Goal: Communication & Community: Answer question/provide support

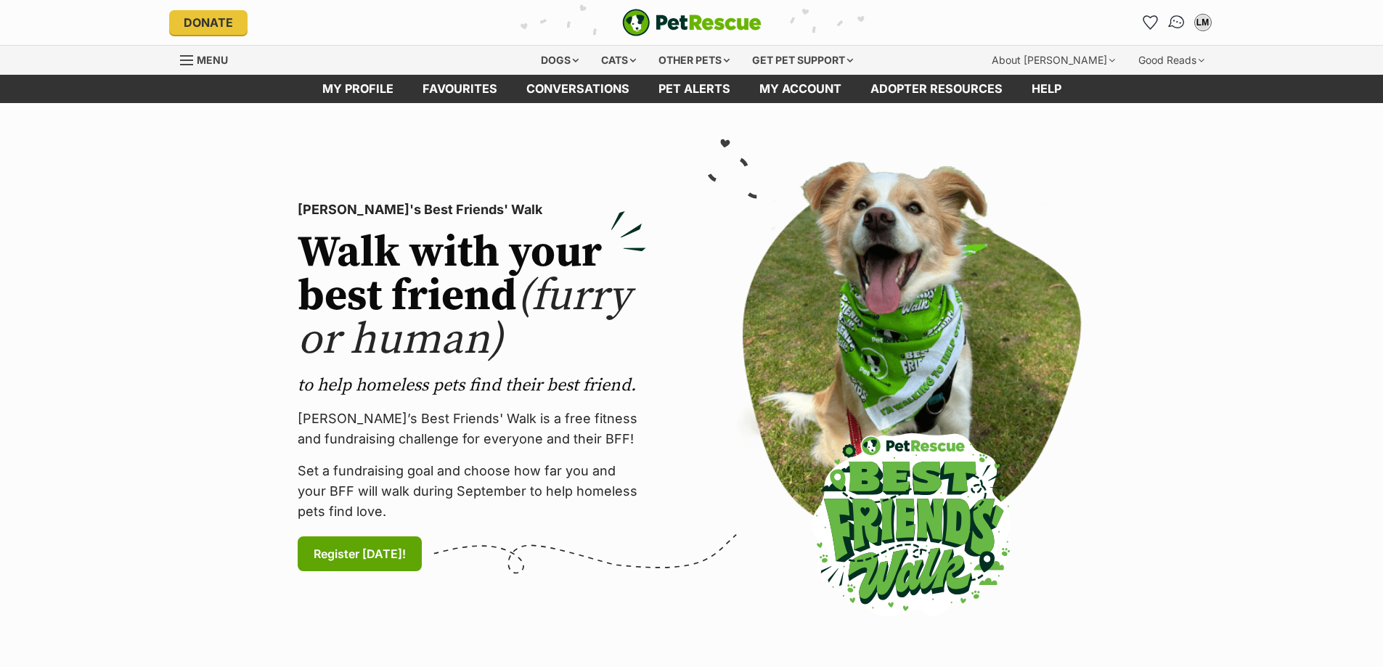
click at [1179, 24] on img "Conversations" at bounding box center [1176, 22] width 20 height 19
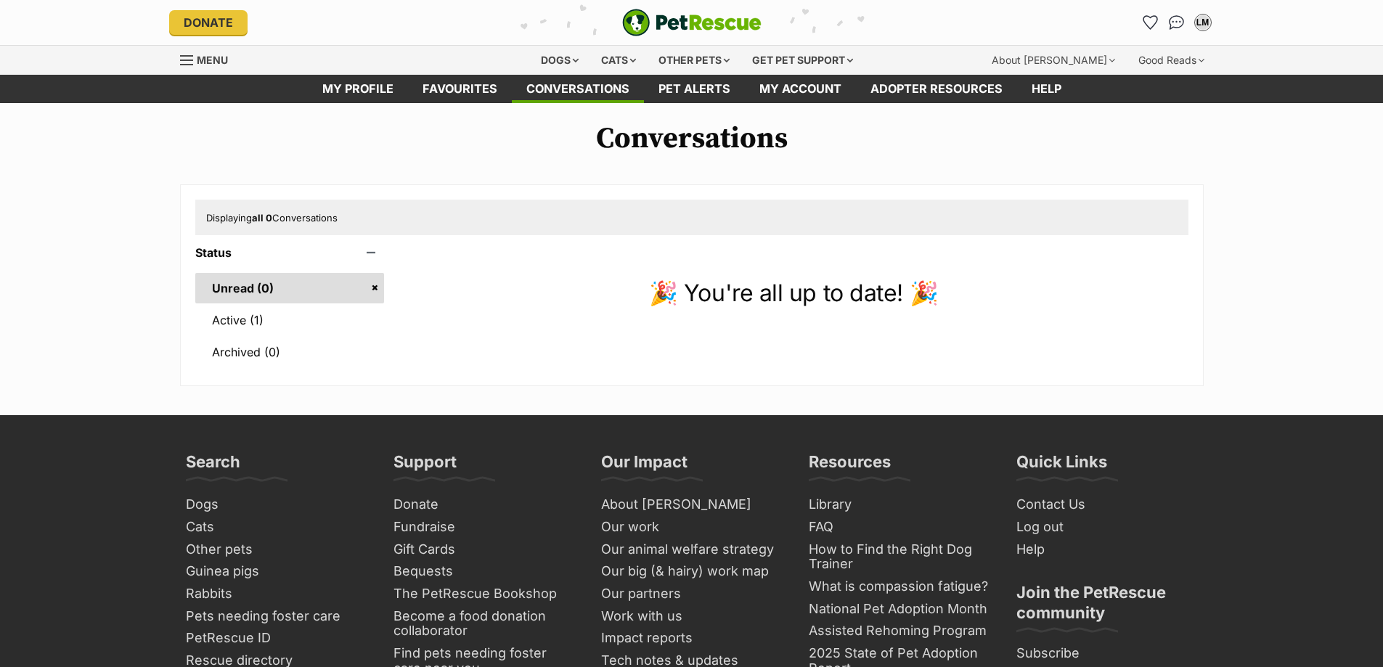
click at [227, 319] on link "Active (1)" at bounding box center [289, 320] width 189 height 30
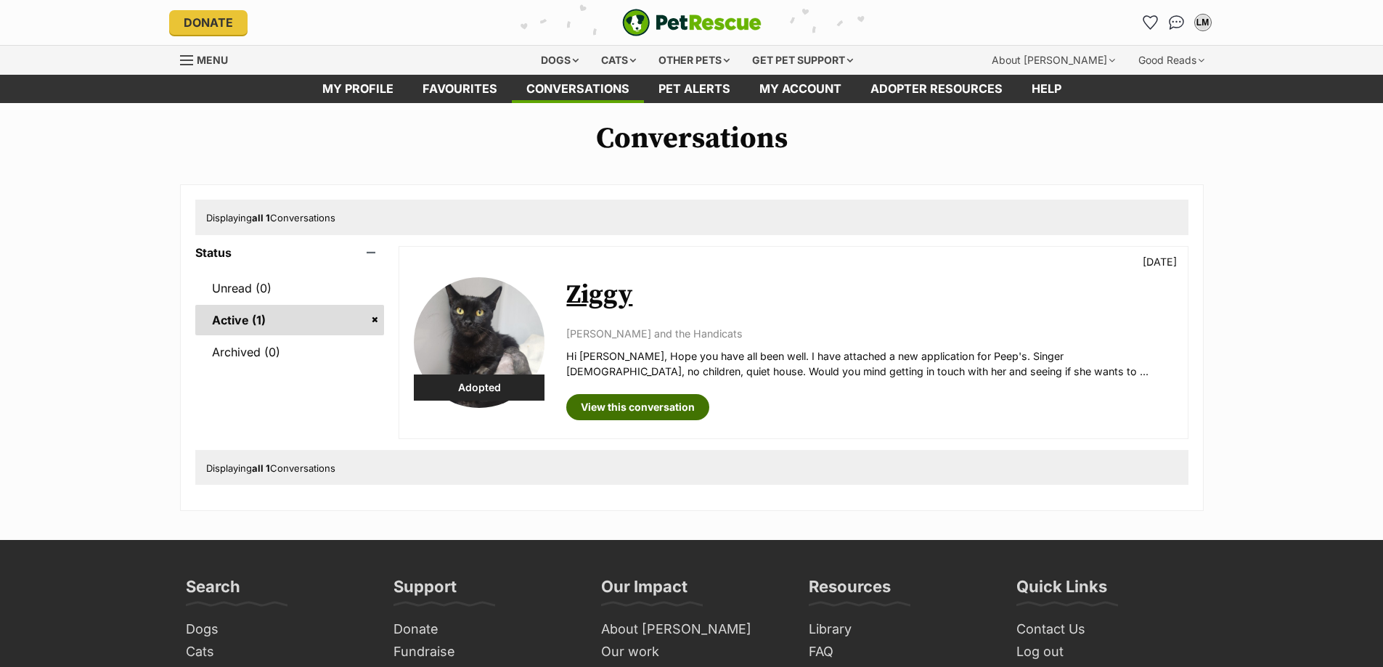
click at [640, 405] on link "View this conversation" at bounding box center [637, 407] width 143 height 26
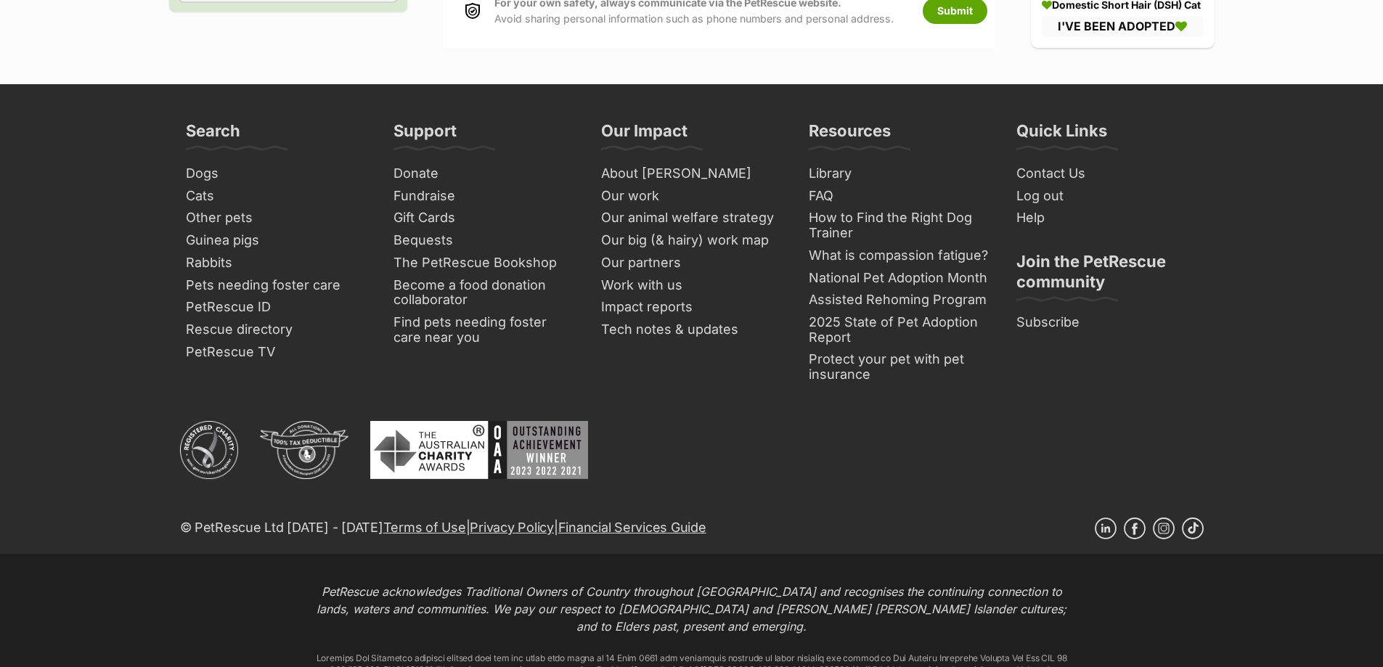
drag, startPoint x: 1279, startPoint y: 247, endPoint x: 1251, endPoint y: 555, distance: 308.9
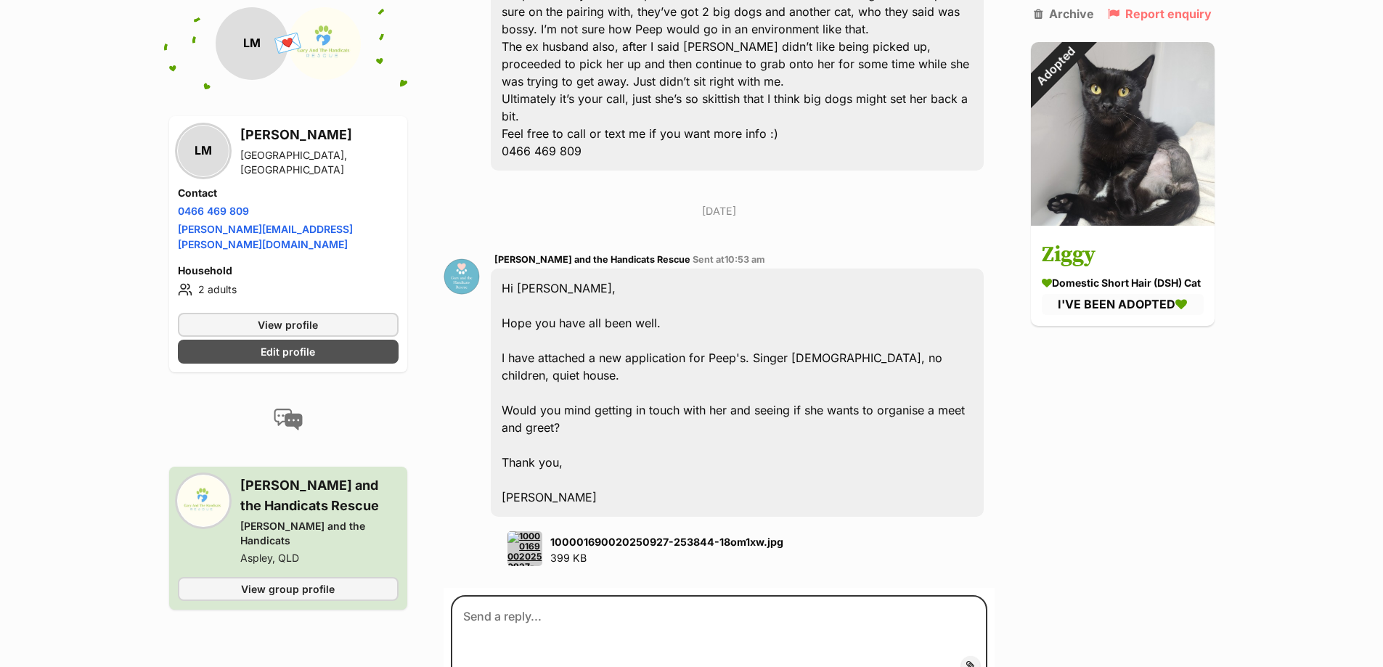
scroll to position [9126, 0]
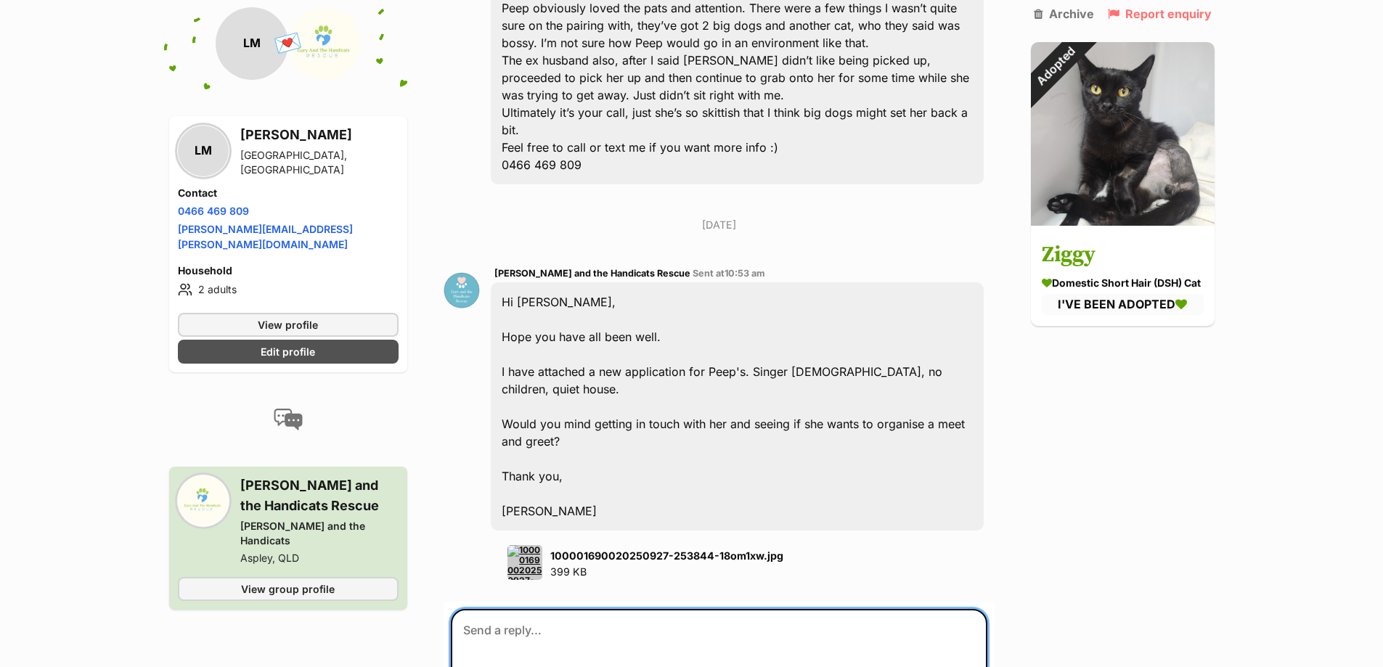
click at [545, 609] on textarea at bounding box center [719, 652] width 536 height 87
click at [475, 609] on textarea "Hi [PERSON_NAME], I've reached out to her, but have yet to hear back. I'll let …" at bounding box center [719, 652] width 536 height 87
click at [579, 609] on textarea "Hi [PERSON_NAME], I've reached out to her, but have yet to hear back. I'll let …" at bounding box center [719, 652] width 536 height 87
click at [642, 609] on textarea "Hi [PERSON_NAME], I've reached out to her, but have yet to hear back. I'll let …" at bounding box center [719, 652] width 536 height 87
click at [626, 609] on textarea "Hi [PERSON_NAME], I've reached out to her [DATE], but have yet to hear back. I'…" at bounding box center [719, 652] width 536 height 87
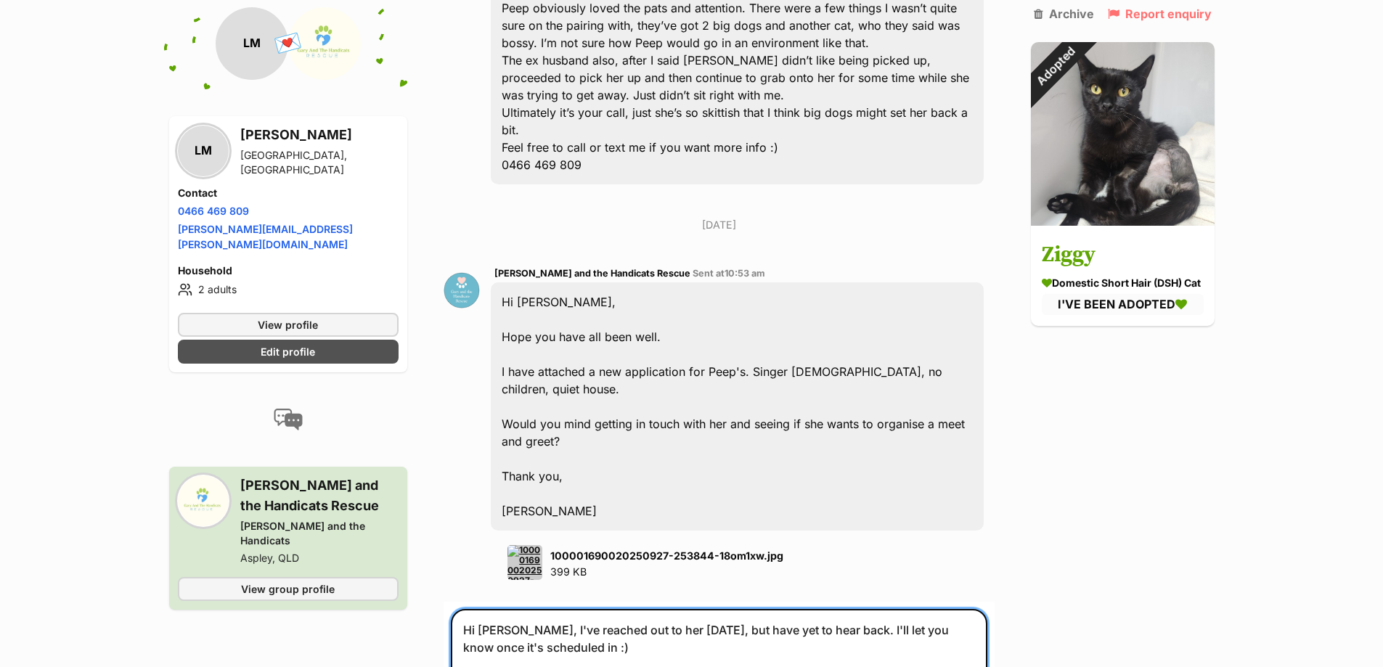
type textarea "Hi [PERSON_NAME], I've reached out to her [DATE], but have yet to hear back. I'…"
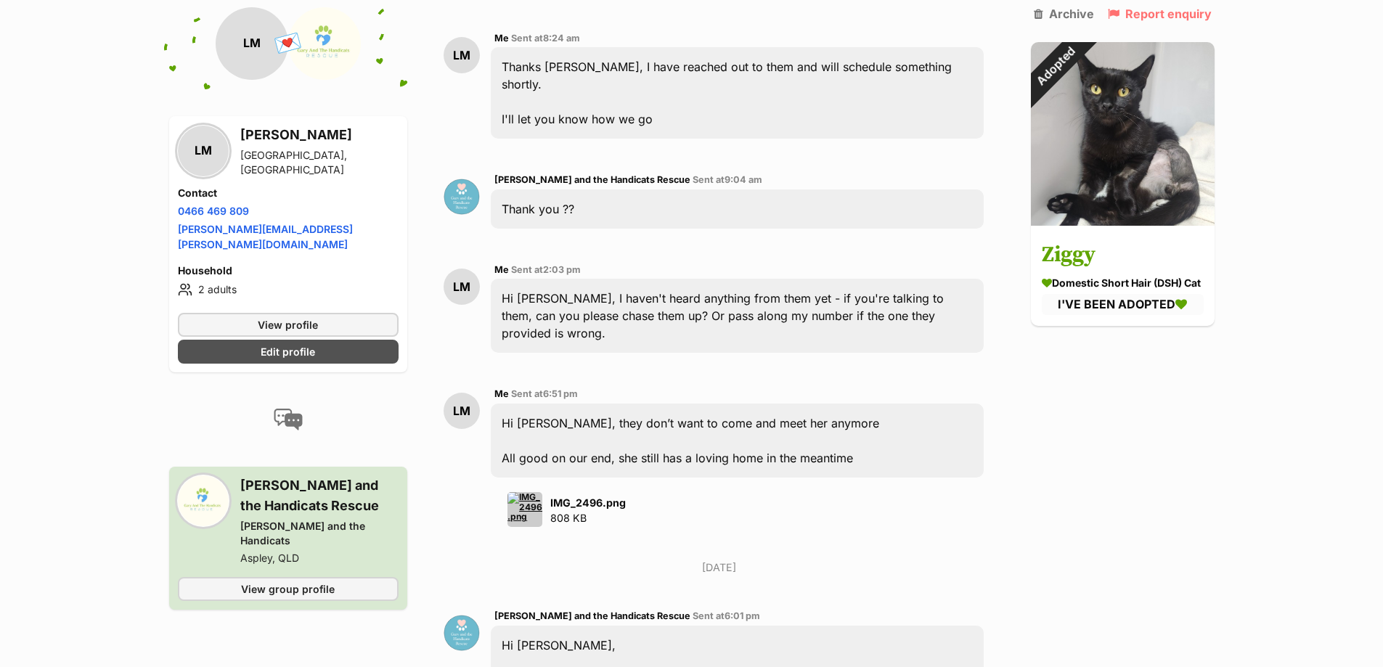
scroll to position [8321, 0]
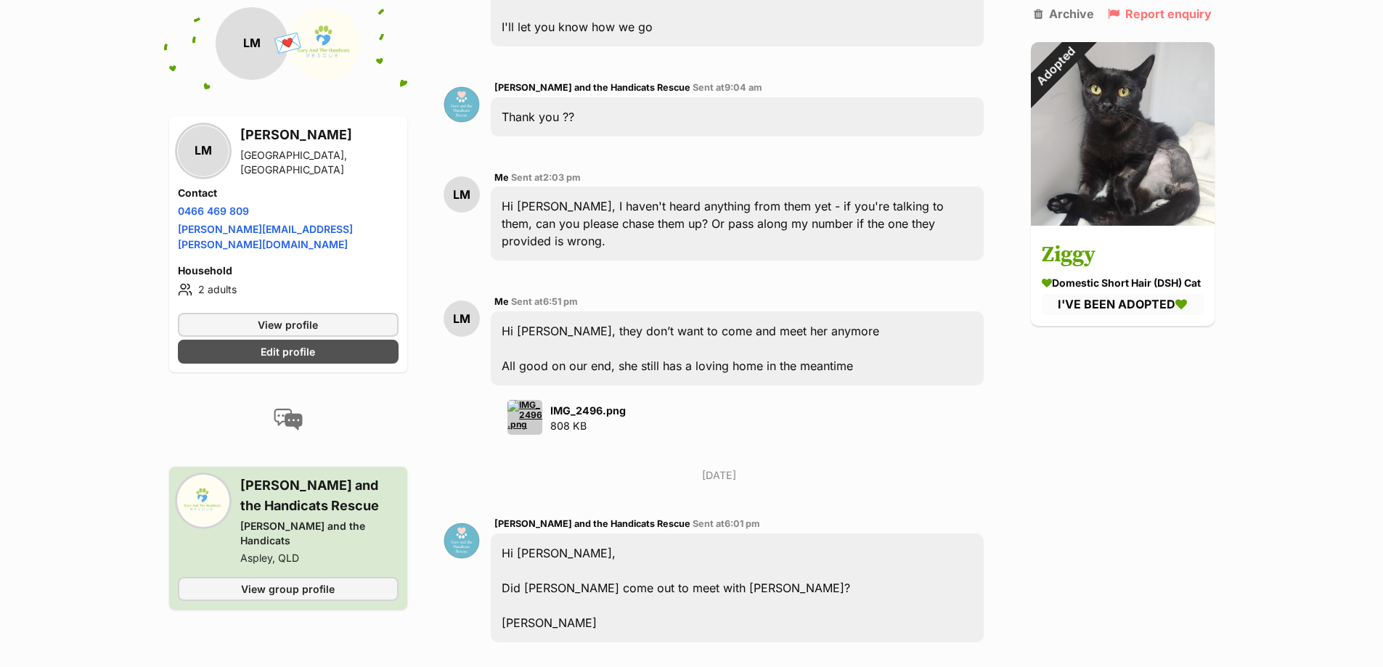
click at [517, 400] on img at bounding box center [524, 417] width 35 height 35
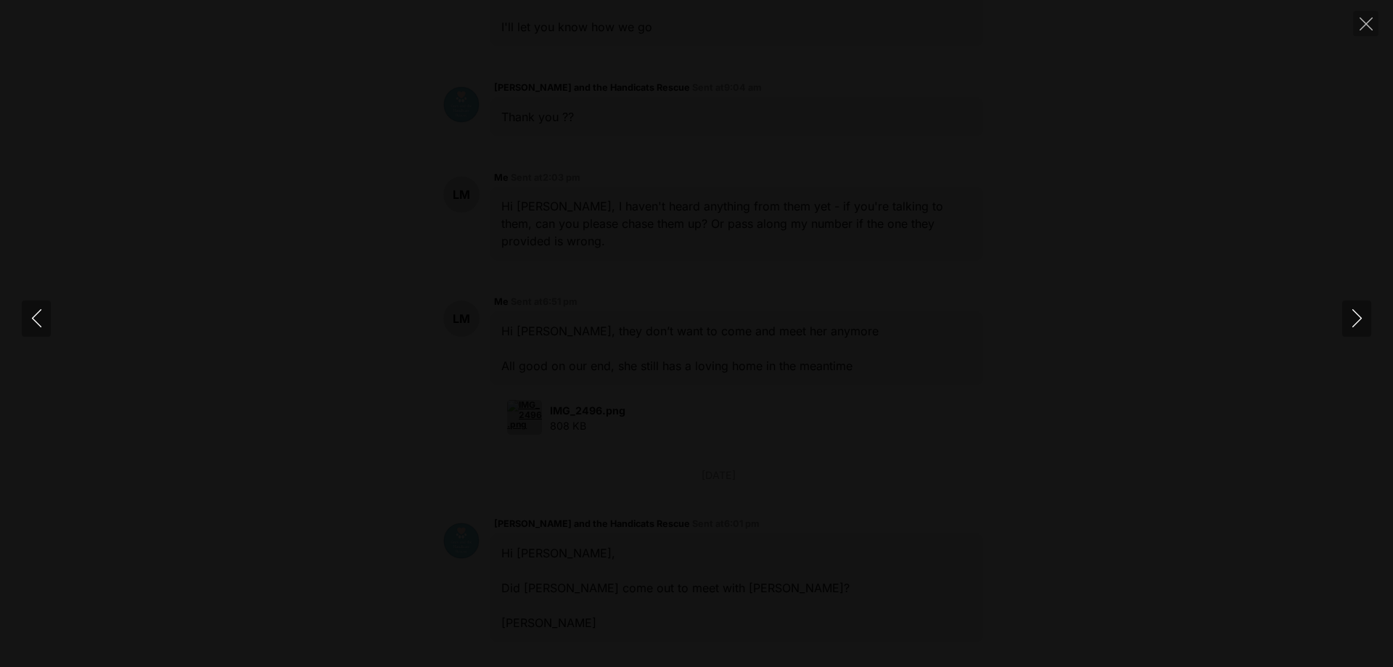
click at [971, 334] on div at bounding box center [696, 334] width 1393 height 0
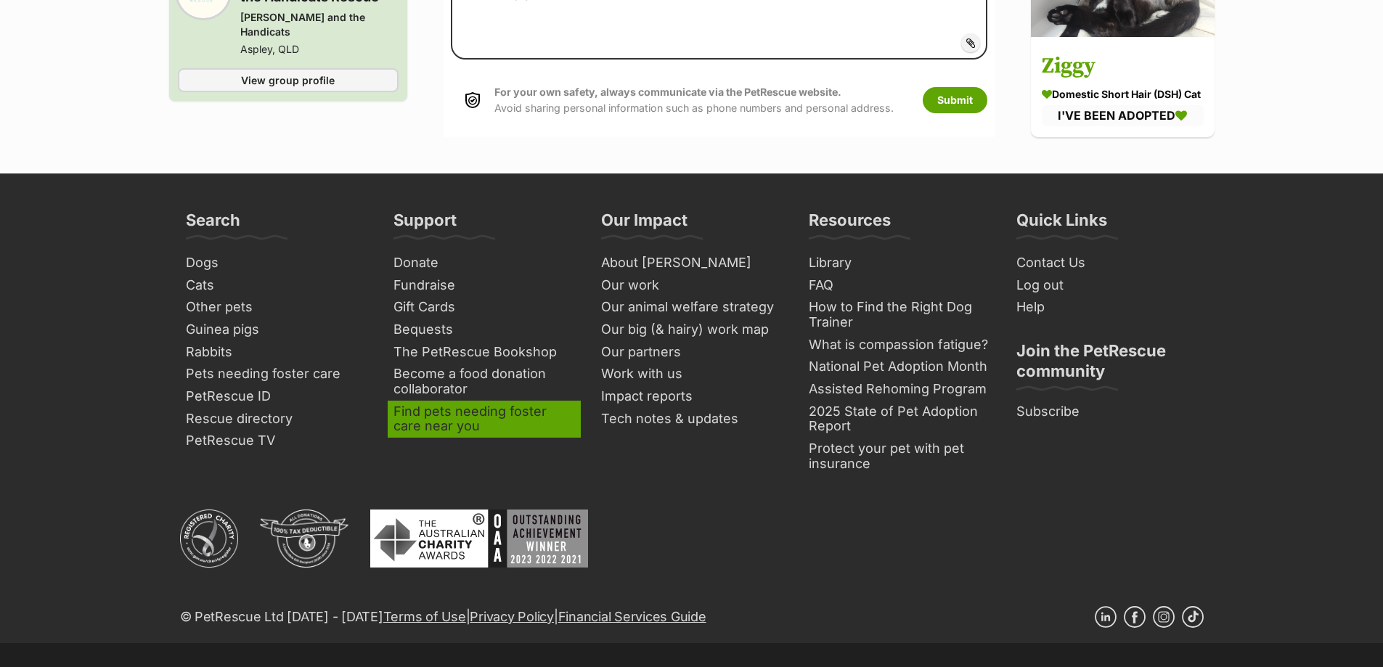
scroll to position [9555, 0]
